Goal: Transaction & Acquisition: Obtain resource

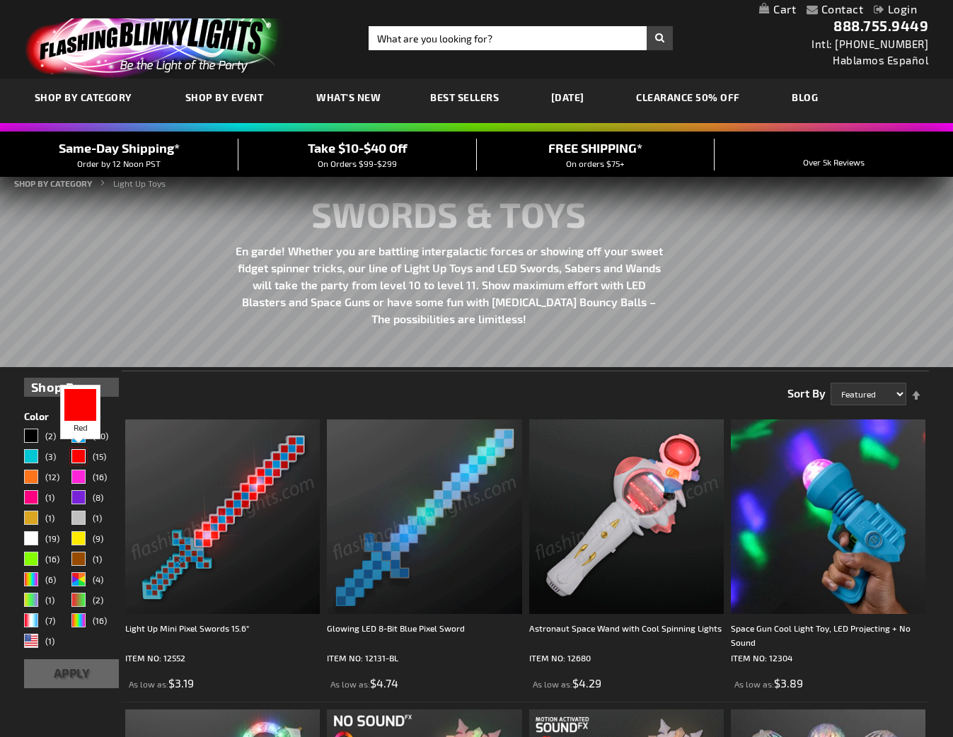
click at [78, 455] on div "Red" at bounding box center [78, 456] width 14 height 14
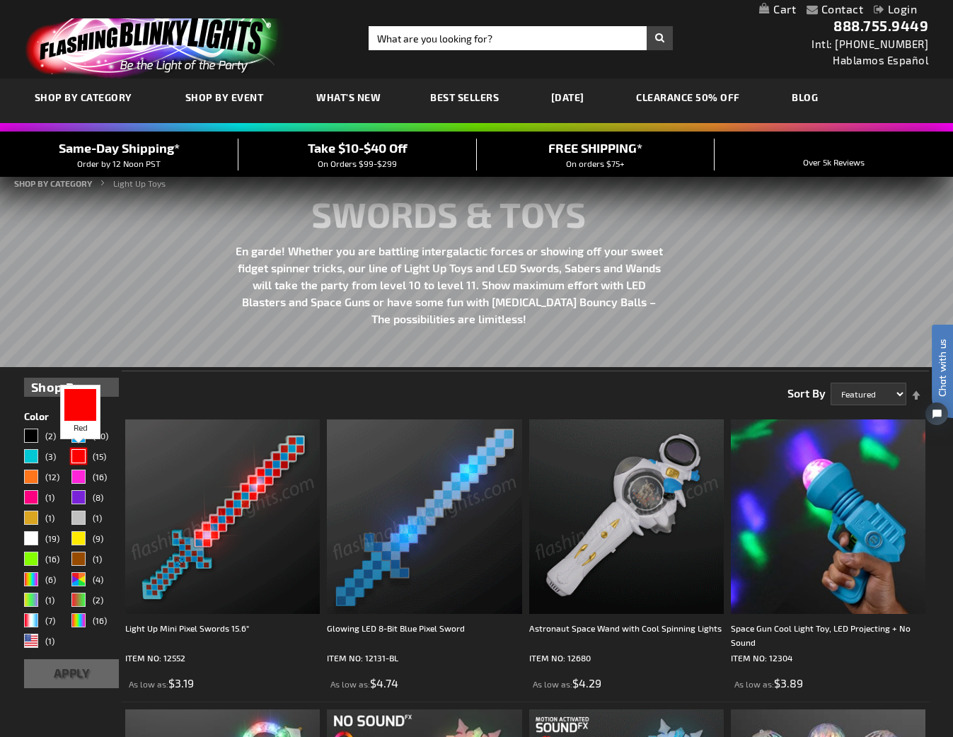
click at [79, 457] on div "Red" at bounding box center [78, 456] width 14 height 14
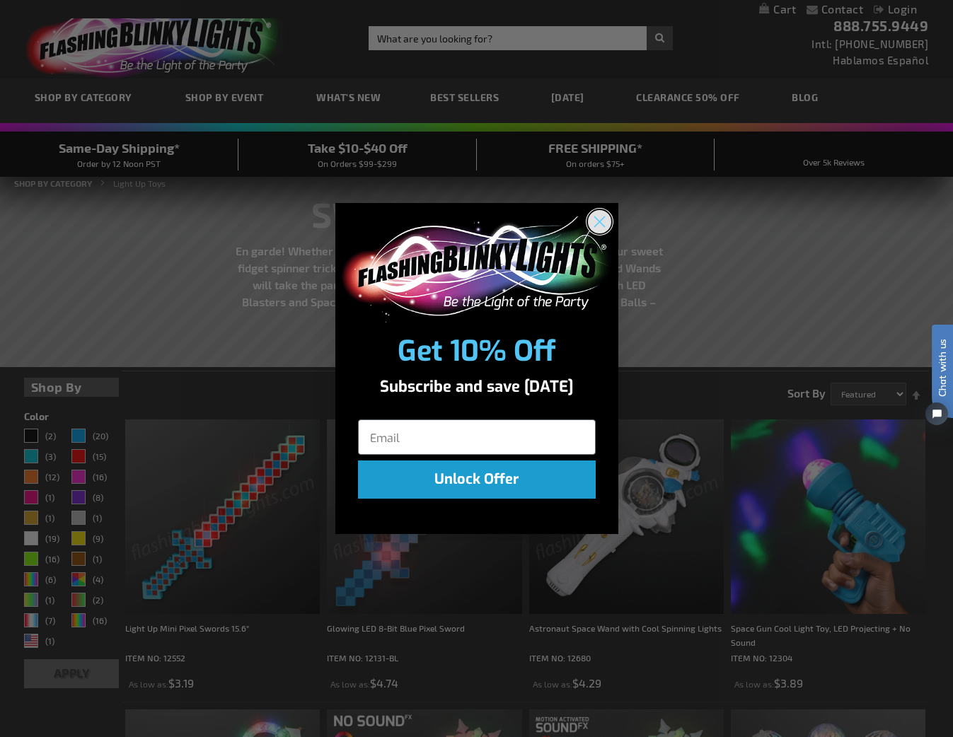
click at [595, 219] on circle "Close dialog" at bounding box center [598, 220] width 23 height 23
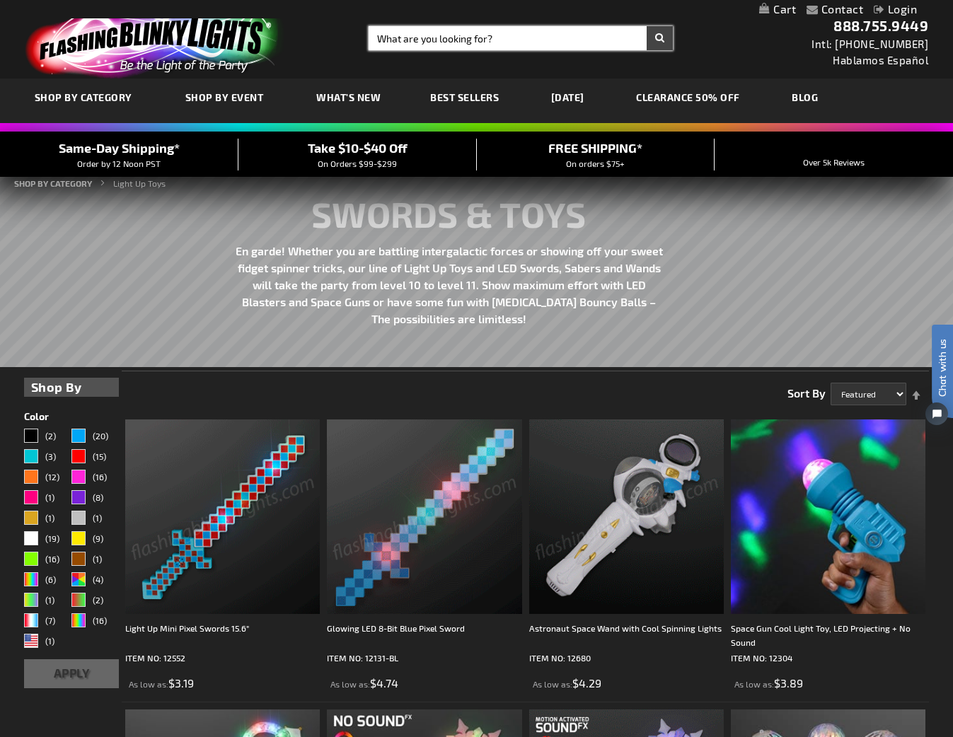
click at [464, 40] on input "Search" at bounding box center [520, 38] width 305 height 24
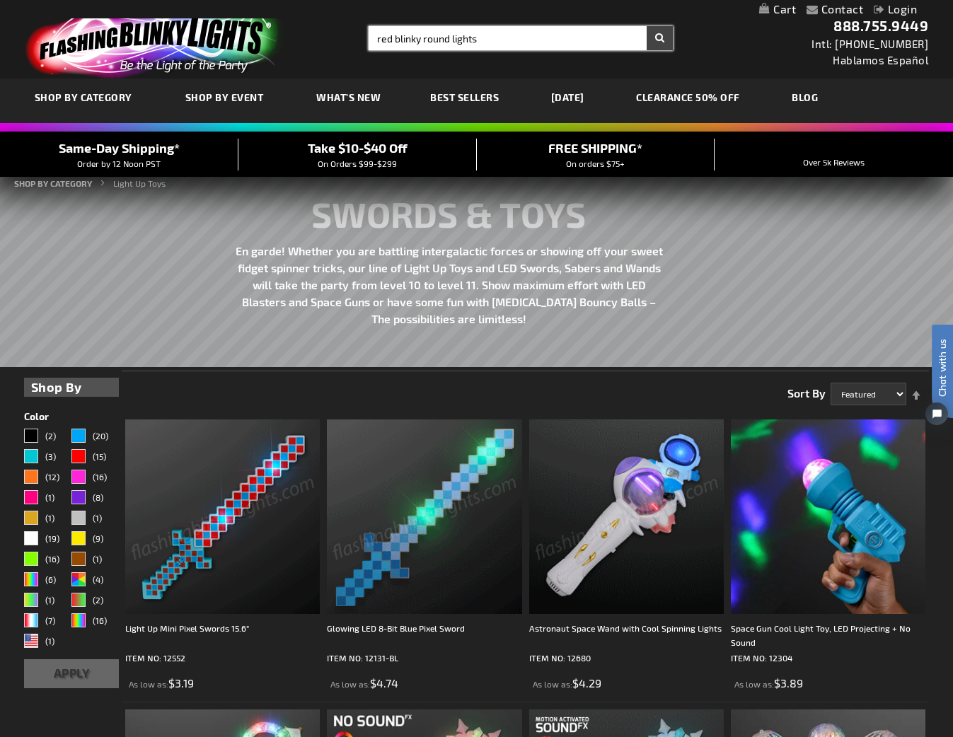
type input "red blinky round lights"
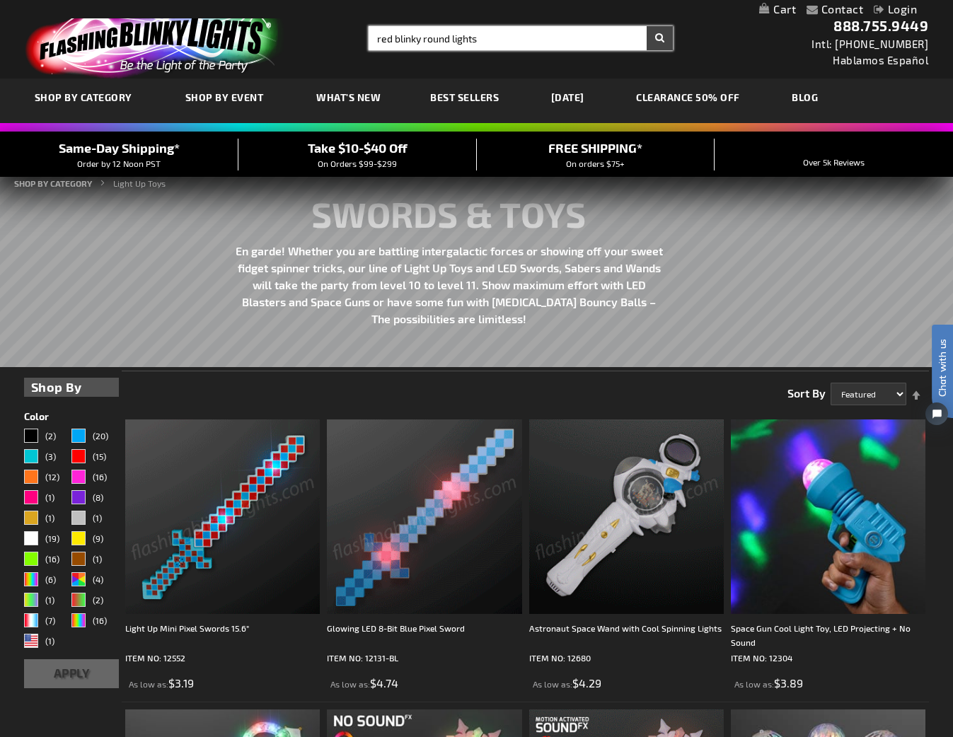
click at [646, 26] on button "Search" at bounding box center [659, 38] width 26 height 24
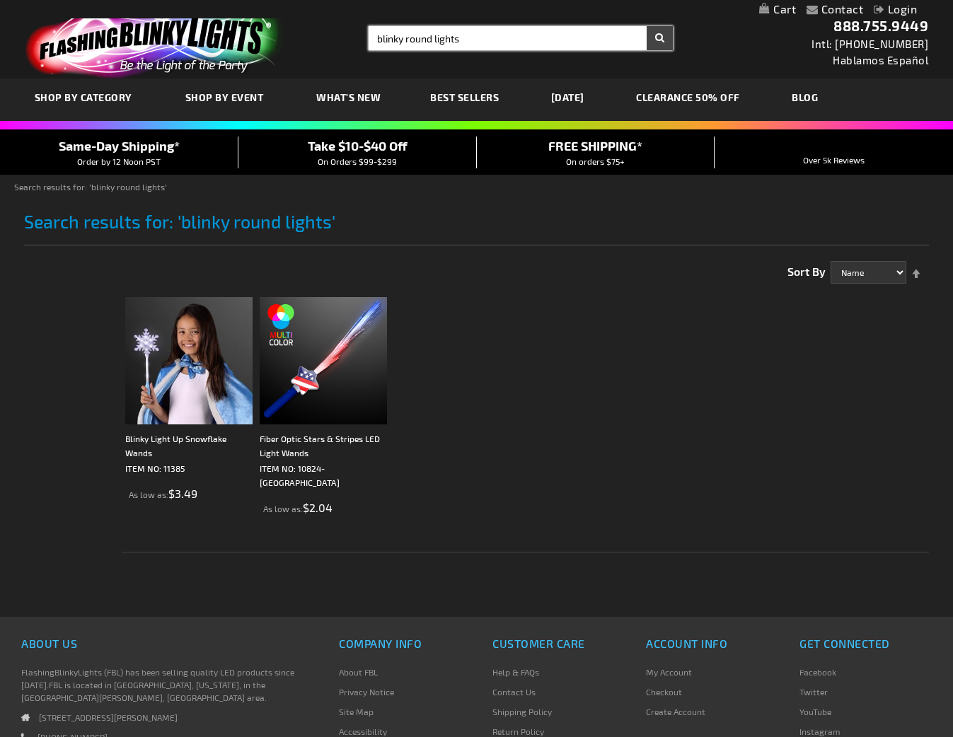
click at [425, 40] on input "blinky round lights" at bounding box center [520, 38] width 305 height 24
click at [646, 26] on button "Search" at bounding box center [659, 38] width 26 height 24
type input "blinky circle lights"
click at [646, 26] on button "Search" at bounding box center [659, 38] width 26 height 24
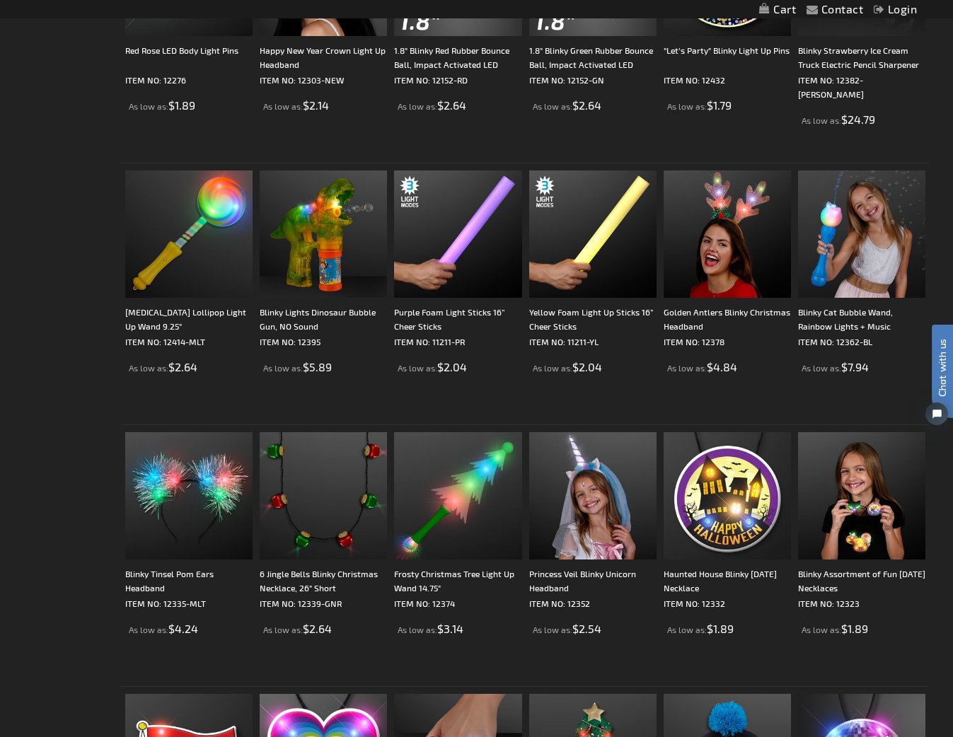
scroll to position [2334, 0]
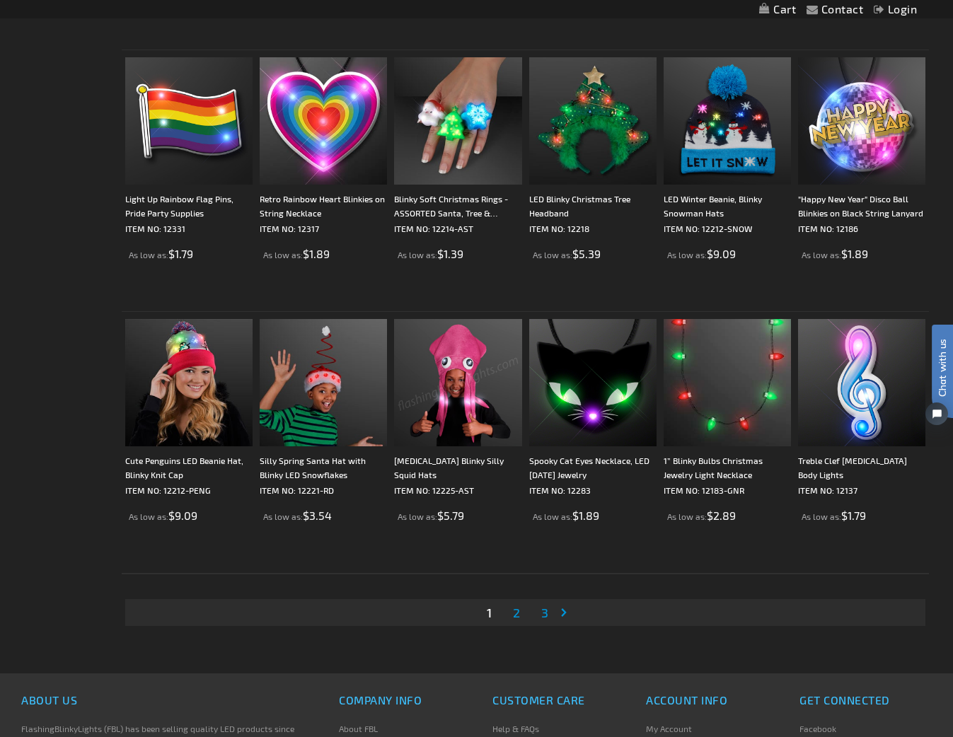
click at [522, 614] on link "Page 2" at bounding box center [516, 612] width 13 height 21
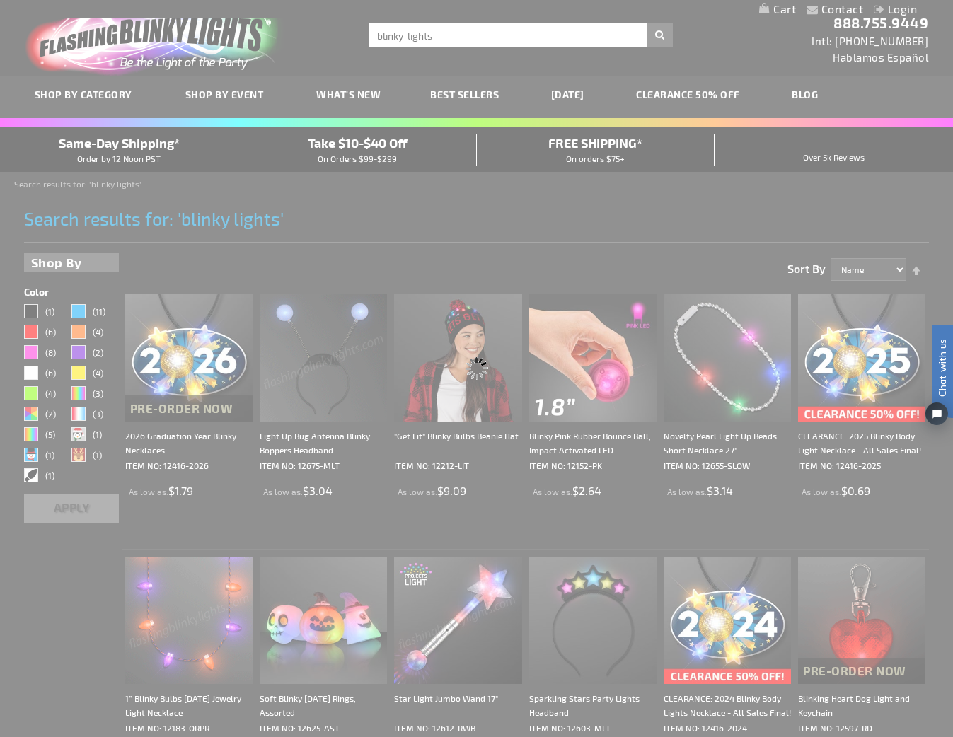
scroll to position [0, 0]
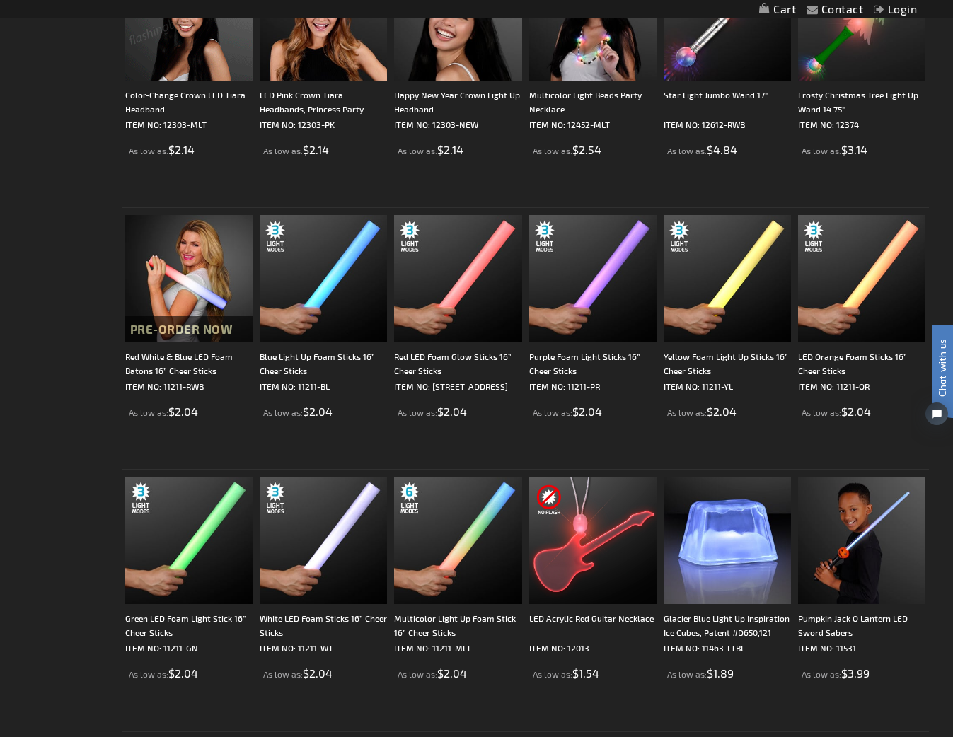
scroll to position [2546, 0]
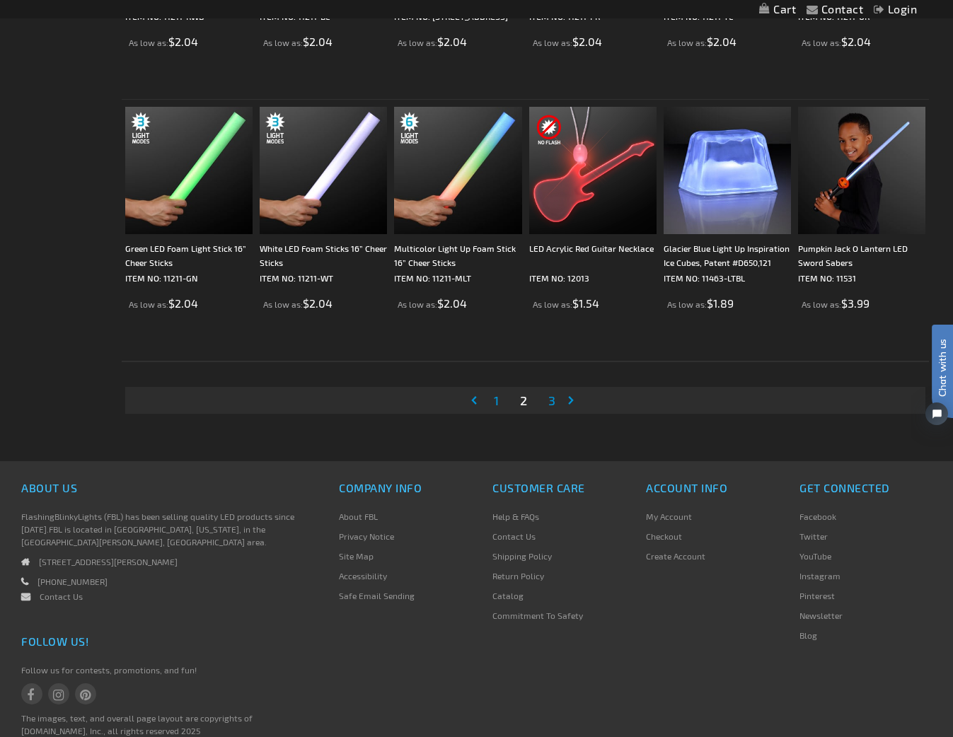
click at [553, 400] on span "3" at bounding box center [551, 400] width 7 height 16
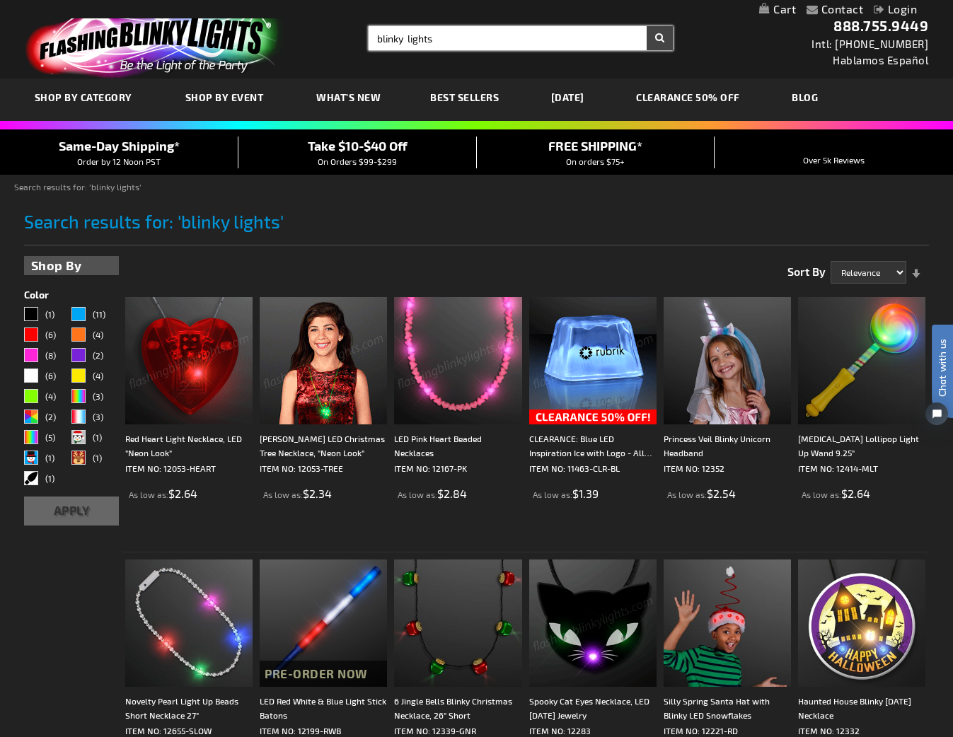
click at [455, 34] on input "blinky lights" at bounding box center [520, 38] width 305 height 24
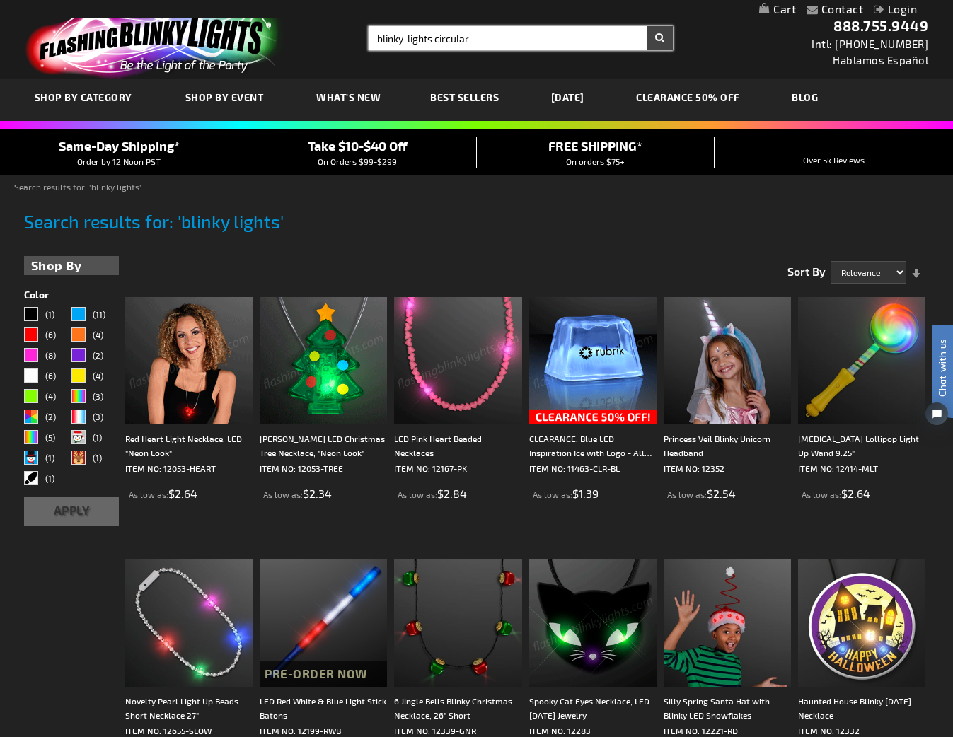
type input "blinky lights circular"
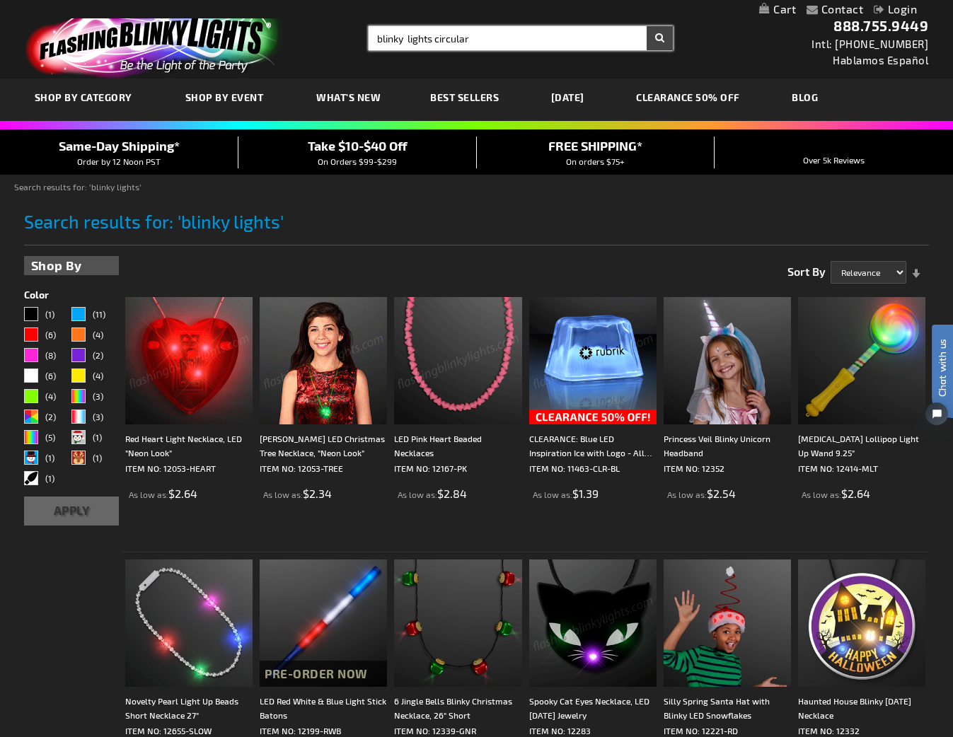
click at [646, 26] on button "Search" at bounding box center [659, 38] width 26 height 24
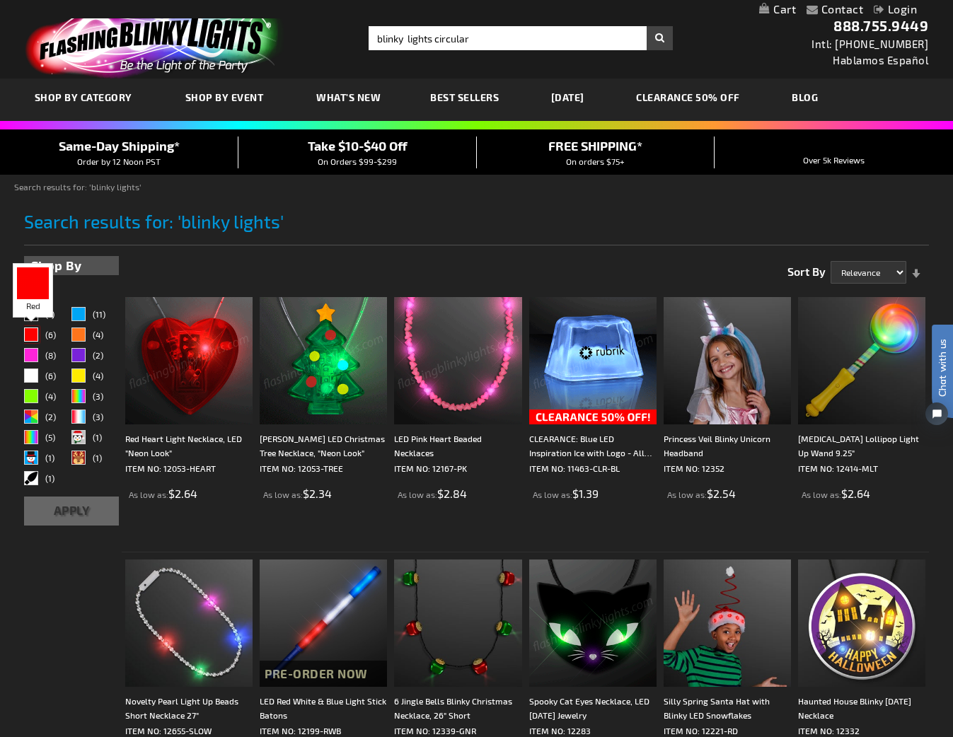
click at [32, 331] on div "Red" at bounding box center [31, 334] width 14 height 14
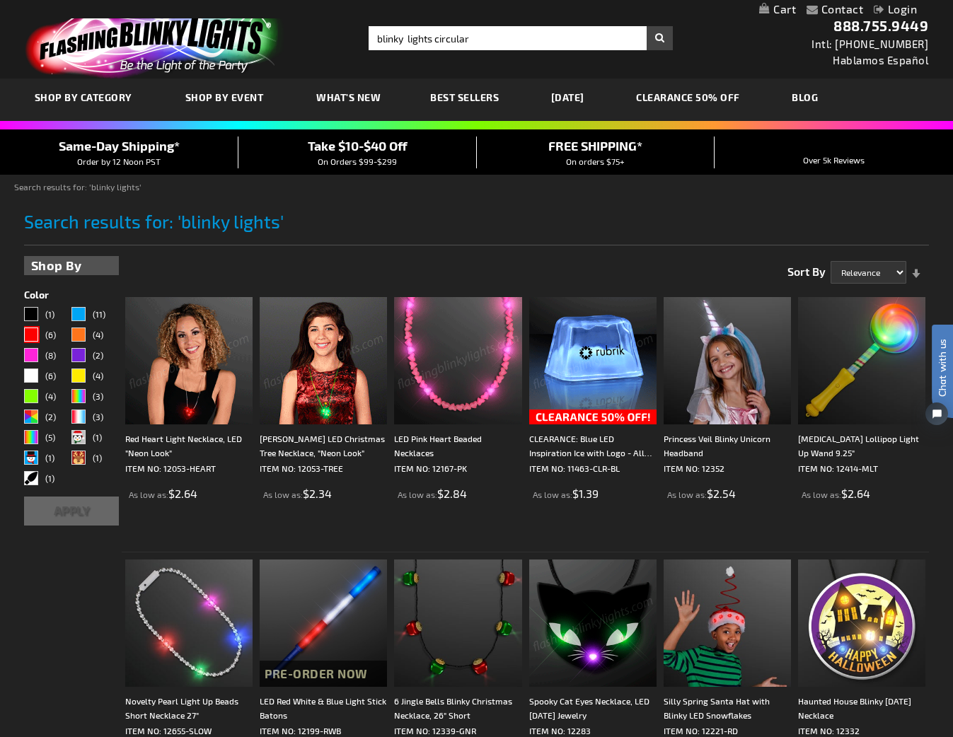
click at [81, 507] on button "Apply" at bounding box center [71, 510] width 95 height 29
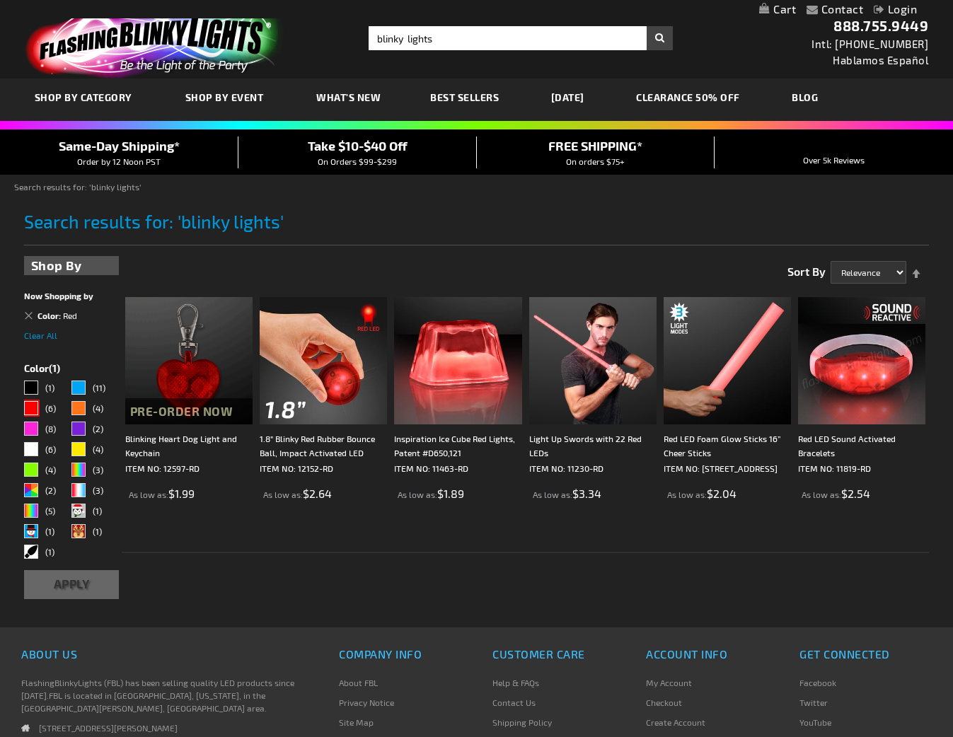
select select "relevance"
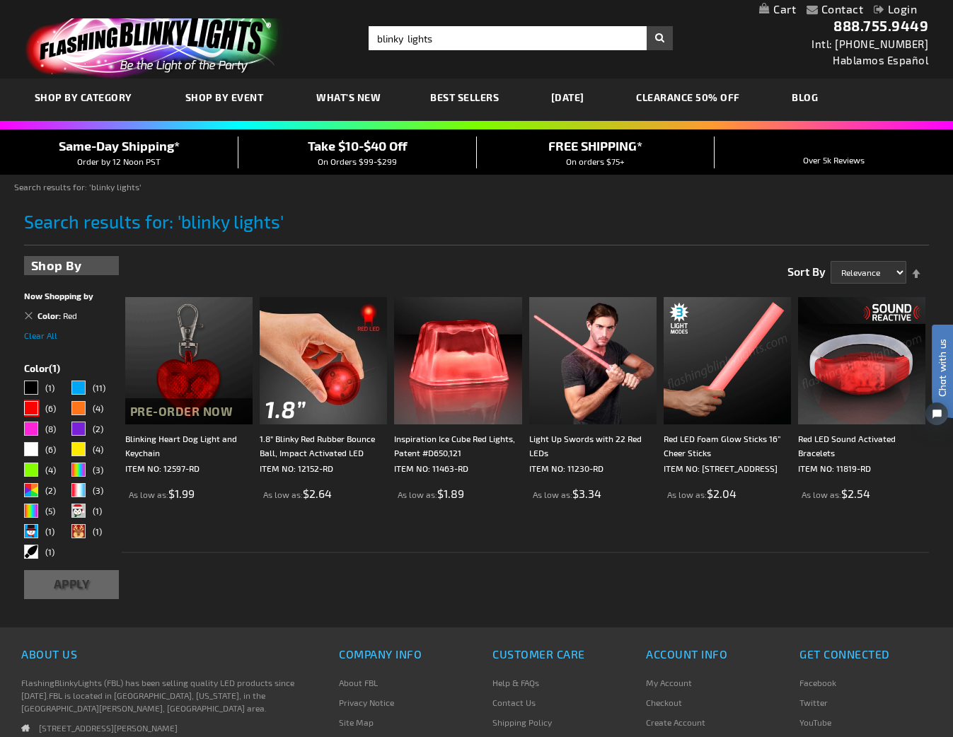
click at [719, 349] on img at bounding box center [726, 360] width 127 height 127
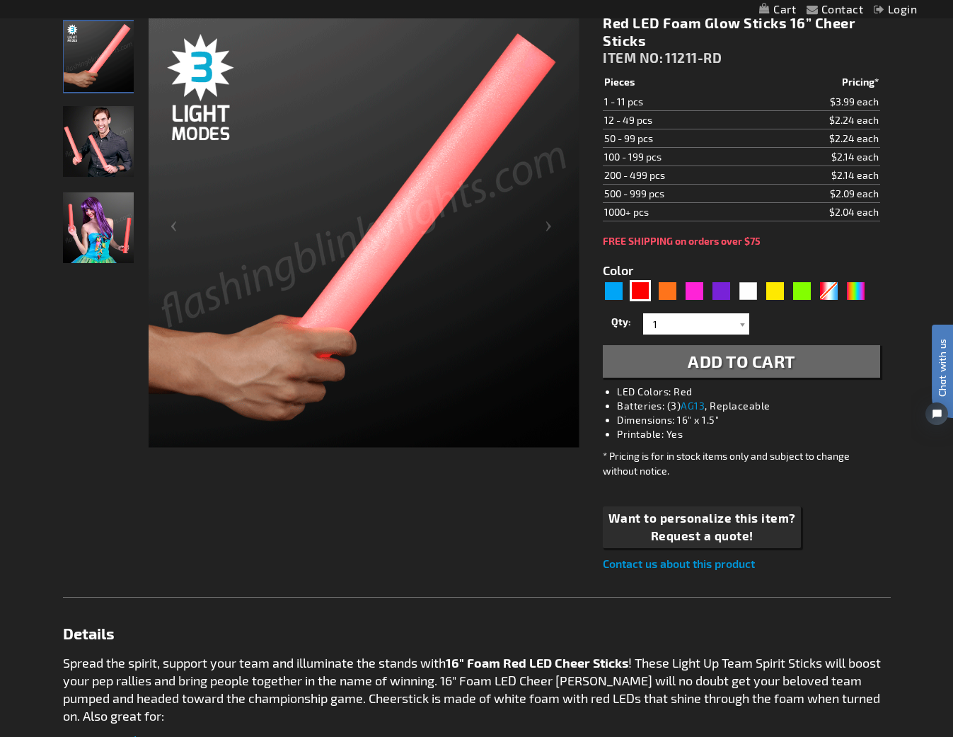
scroll to position [212, 0]
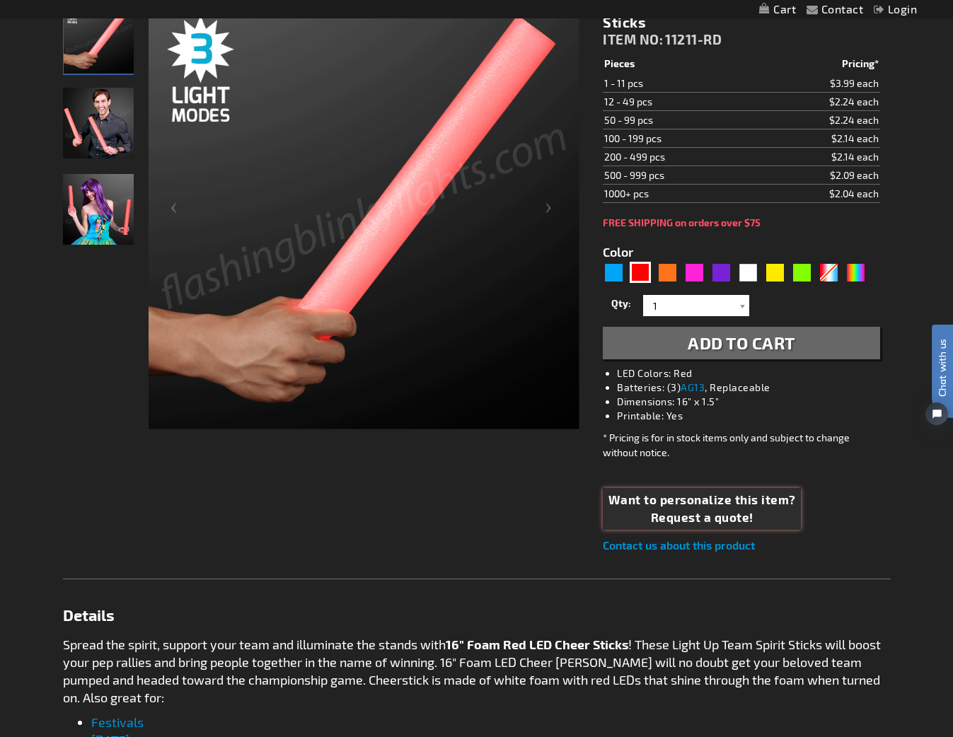
click at [735, 510] on span "Request a quote!" at bounding box center [701, 517] width 187 height 18
